Goal: Information Seeking & Learning: Understand process/instructions

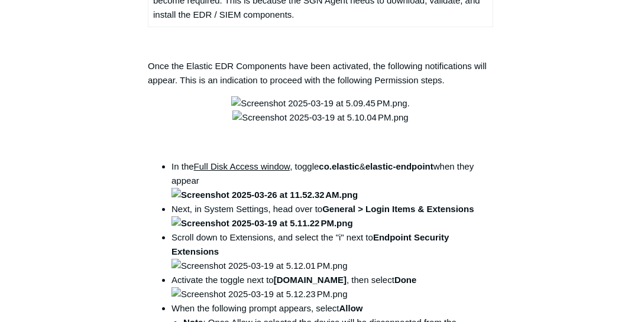
scroll to position [1724, 0]
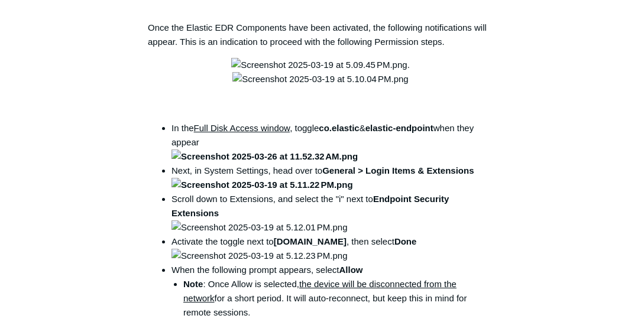
drag, startPoint x: 316, startPoint y: 235, endPoint x: 335, endPoint y: 247, distance: 22.3
copy code "open /Library/PrivilegedHelperTools/"
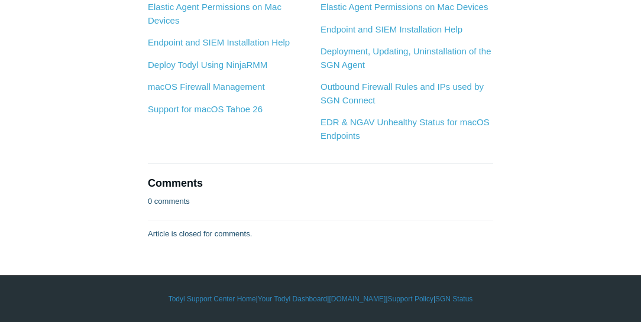
scroll to position [3346, 0]
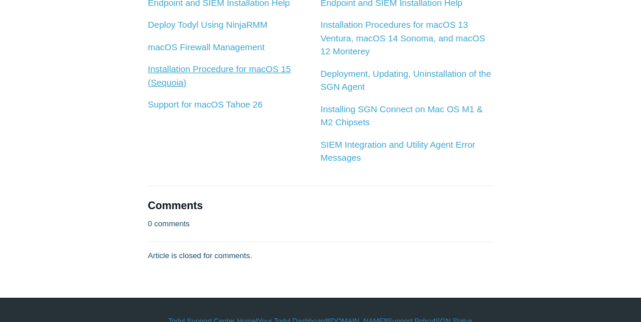
scroll to position [932, 0]
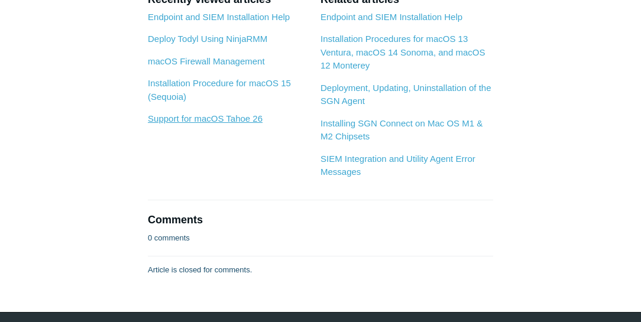
click at [227, 117] on link "Support for macOS Tahoe 26" at bounding box center [205, 119] width 115 height 10
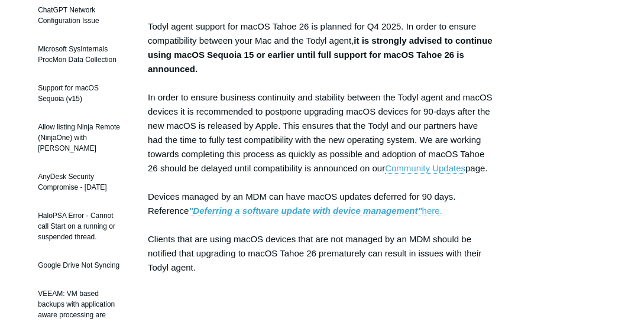
scroll to position [169, 0]
